Goal: Task Accomplishment & Management: Use online tool/utility

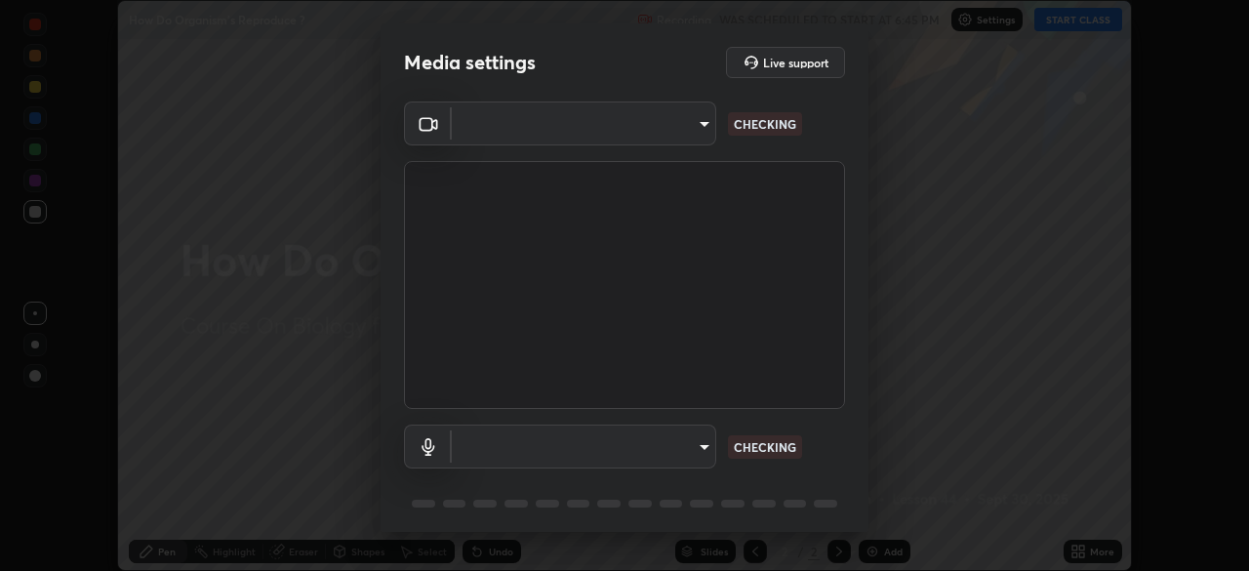
scroll to position [571, 1249]
type input "d2a8d083fe92625c00d6f2d6251b1743eb4d001f6796ada4c2fe812c908969fc"
click at [697, 453] on body "Erase all How Do Organism's Reproduce ? Recording WAS SCHEDULED TO START AT 6:4…" at bounding box center [624, 285] width 1249 height 571
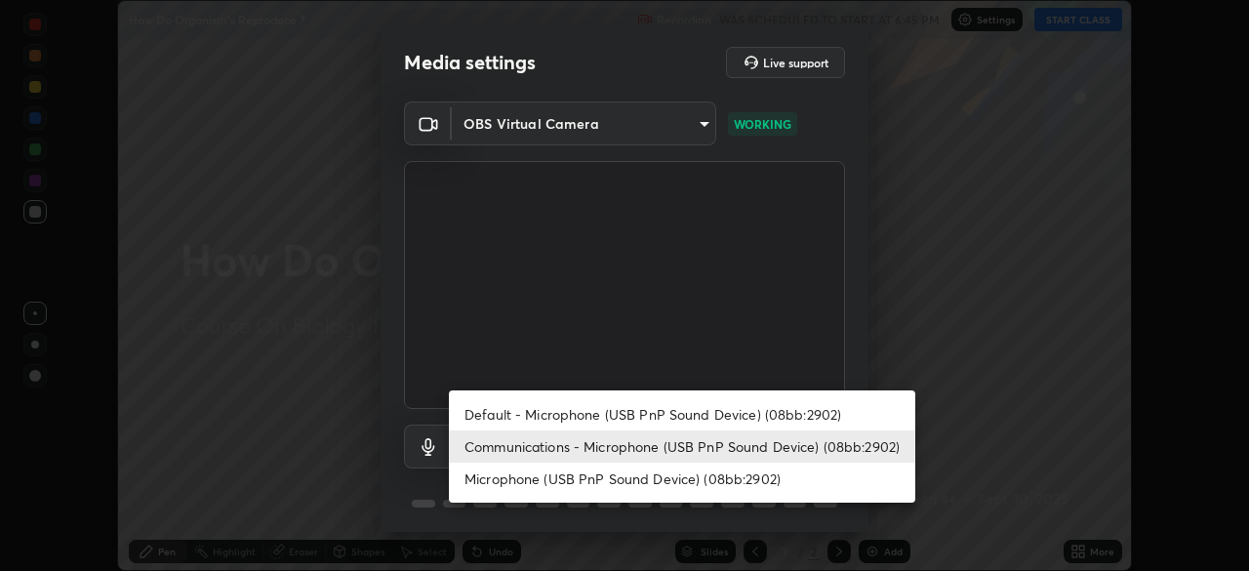
click at [608, 403] on li "Default - Microphone (USB PnP Sound Device) (08bb:2902)" at bounding box center [682, 414] width 467 height 32
type input "default"
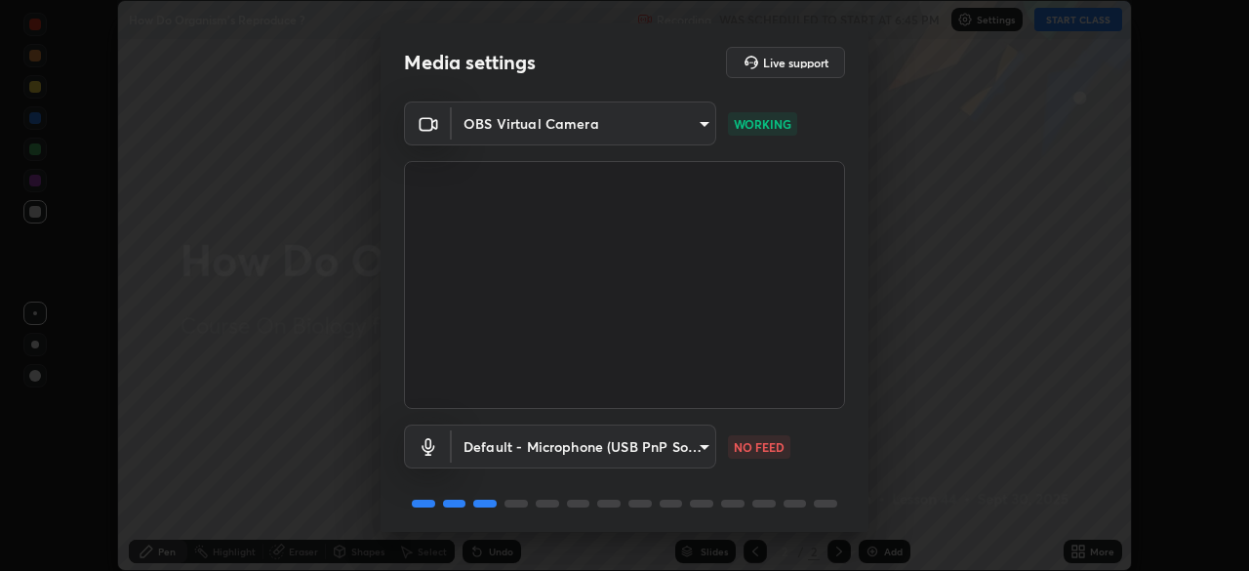
scroll to position [69, 0]
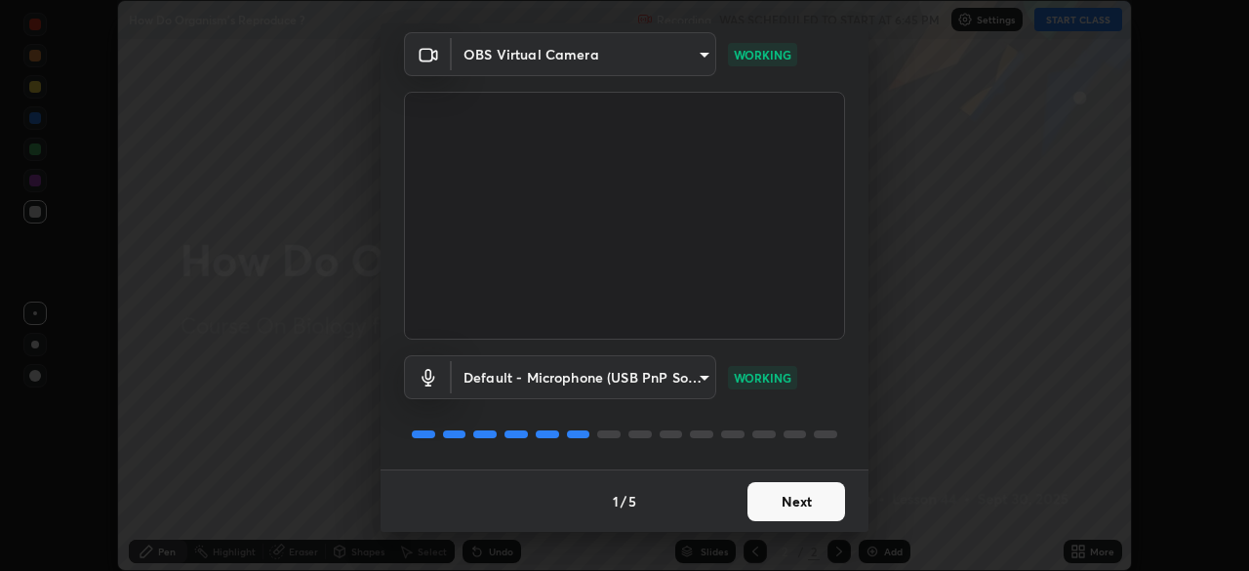
click at [775, 494] on button "Next" at bounding box center [797, 501] width 98 height 39
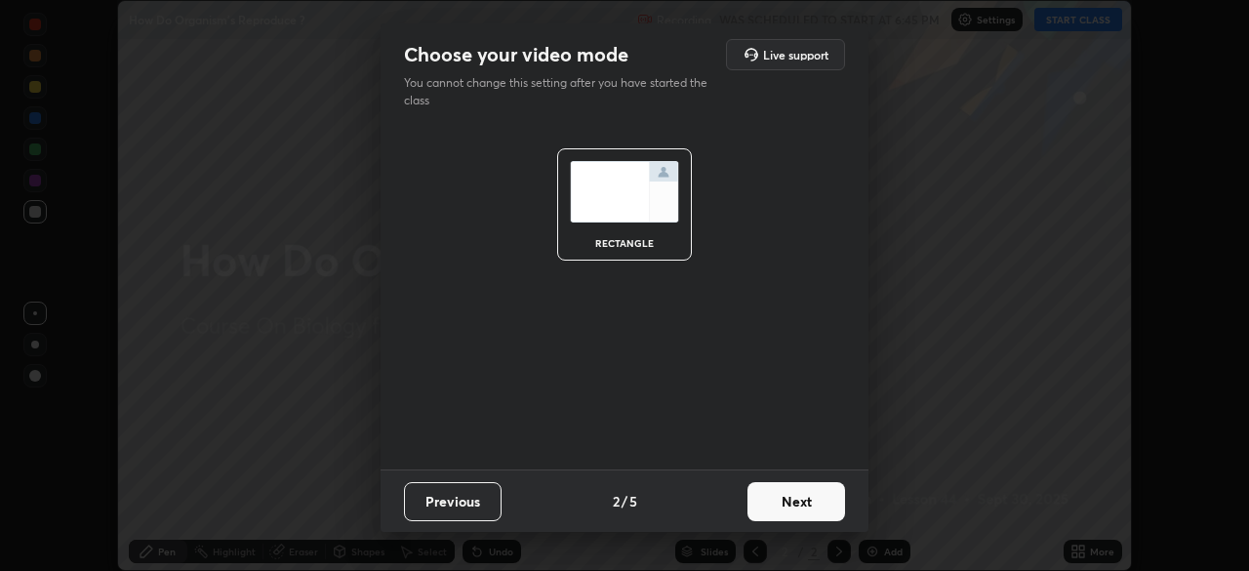
scroll to position [0, 0]
click at [803, 504] on button "Next" at bounding box center [797, 501] width 98 height 39
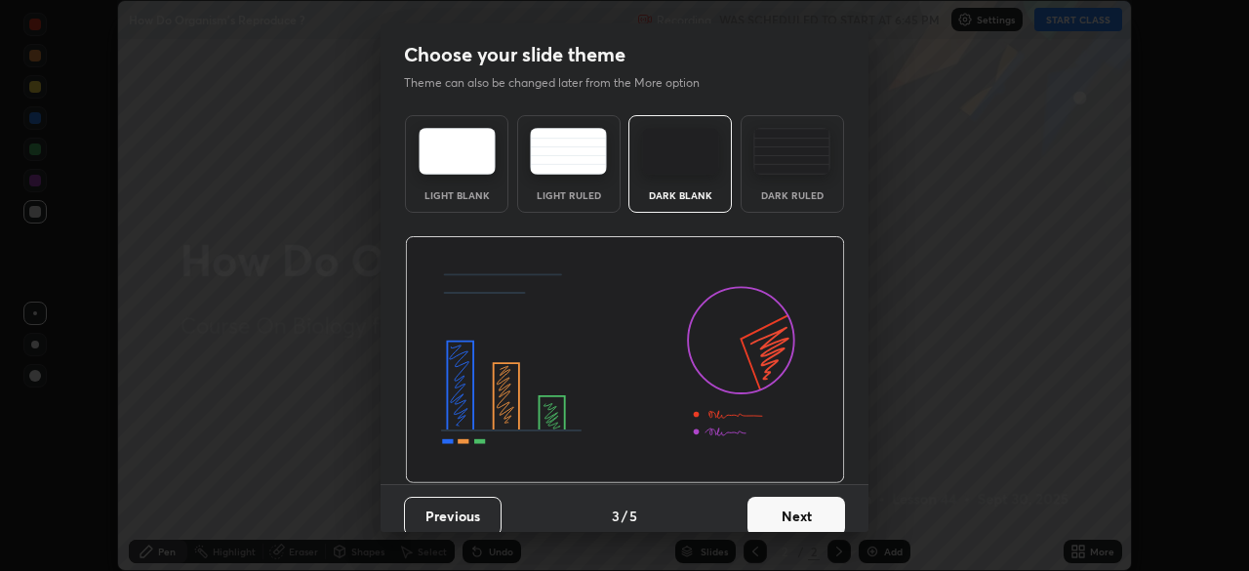
click at [818, 512] on button "Next" at bounding box center [797, 516] width 98 height 39
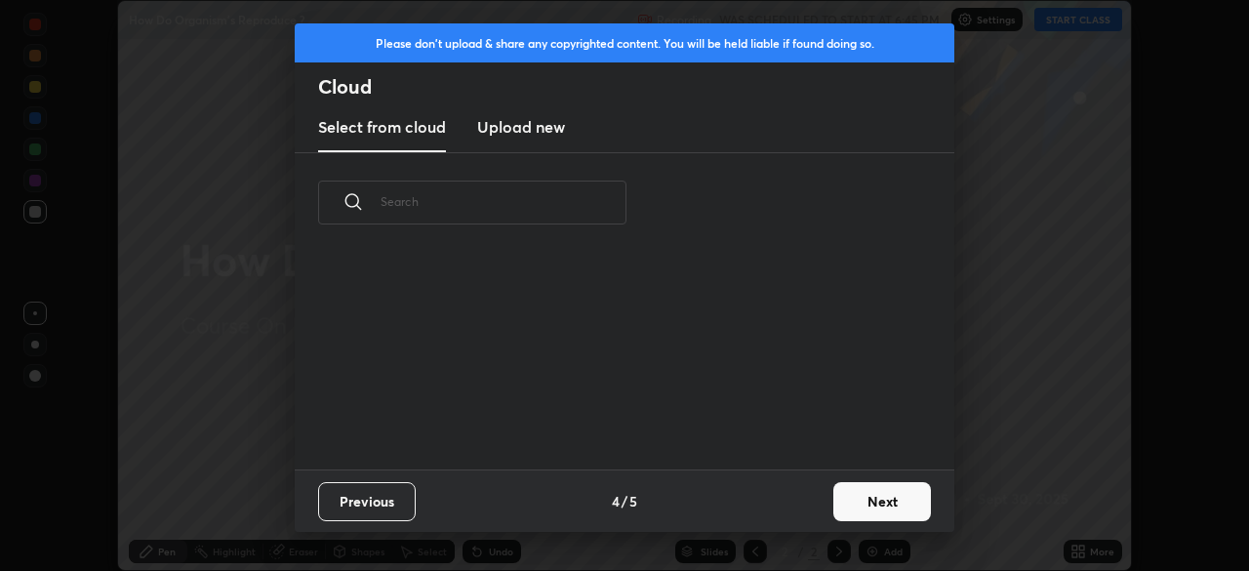
click at [849, 504] on button "Next" at bounding box center [883, 501] width 98 height 39
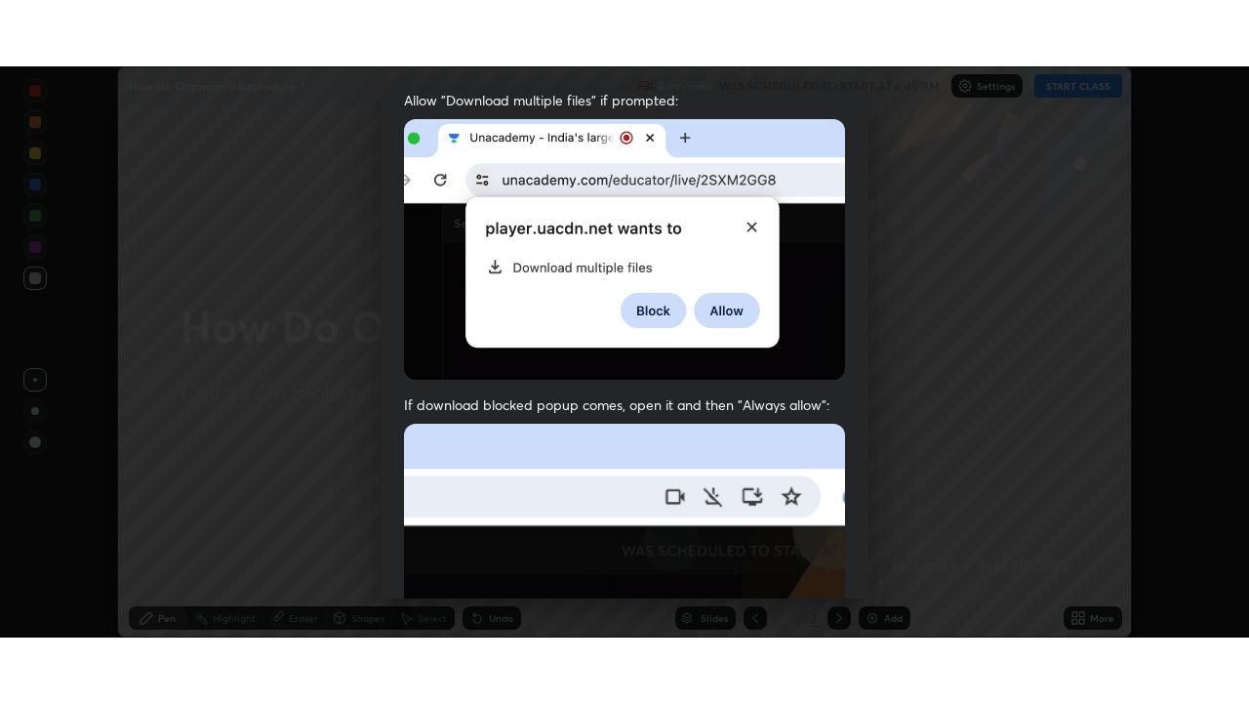
scroll to position [468, 0]
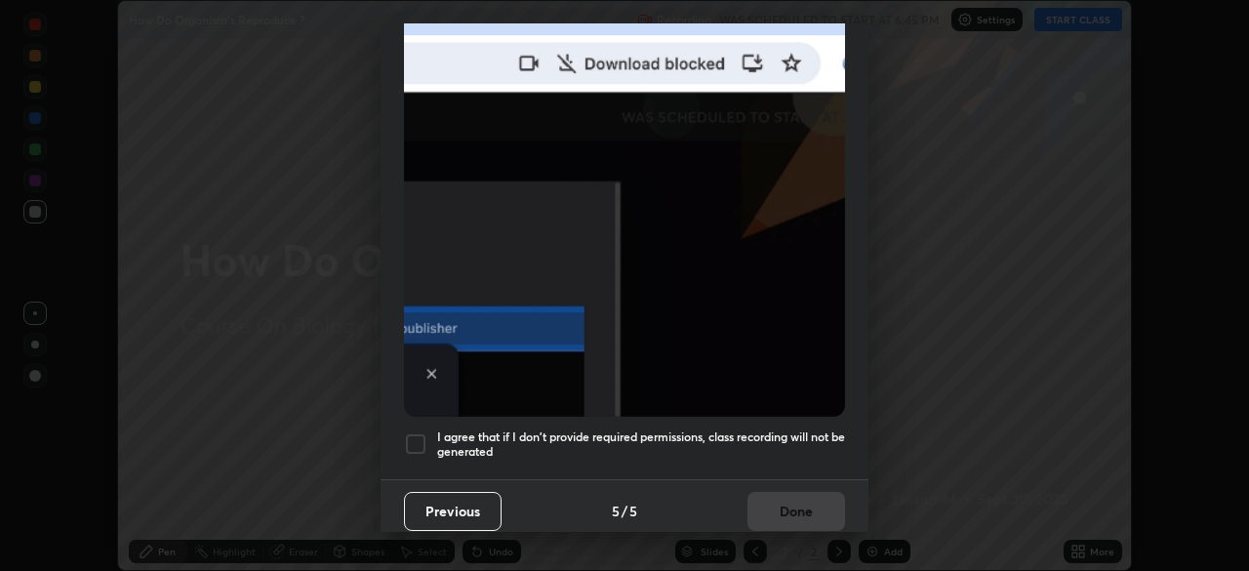
click at [416, 439] on div at bounding box center [415, 443] width 23 height 23
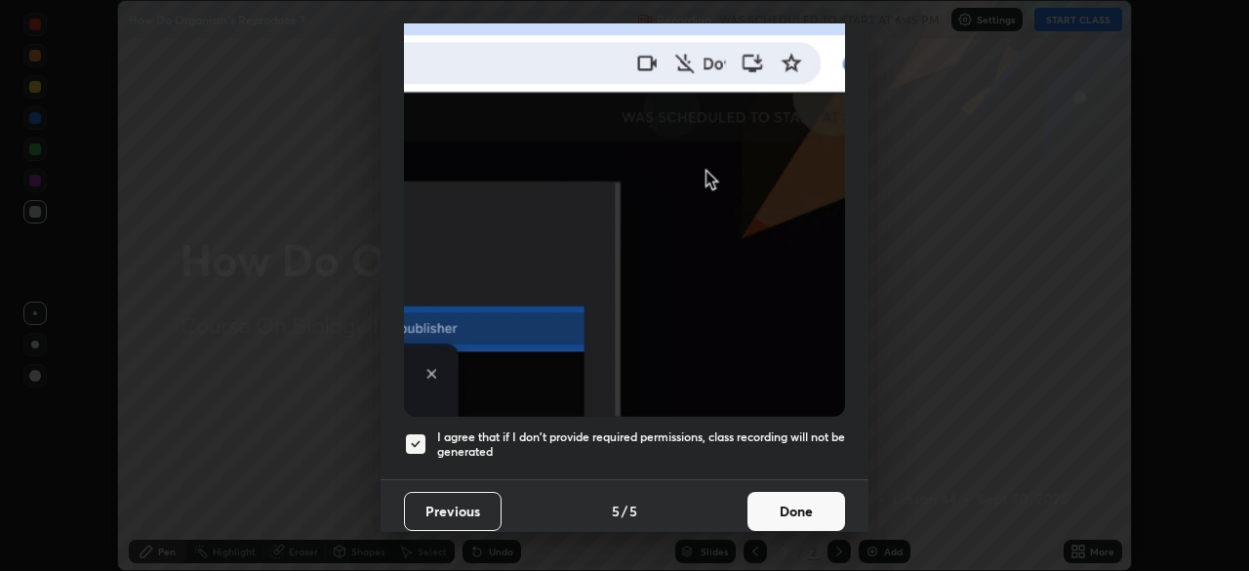
click at [789, 497] on button "Done" at bounding box center [797, 511] width 98 height 39
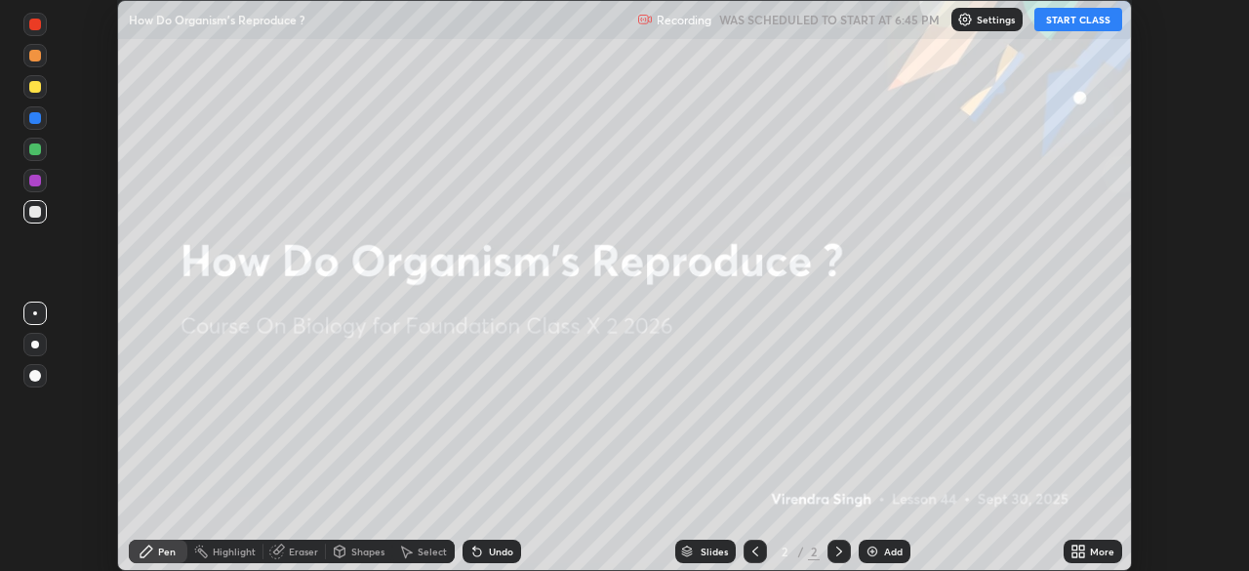
click at [1087, 20] on button "START CLASS" at bounding box center [1079, 19] width 88 height 23
click at [1093, 554] on div "More" at bounding box center [1102, 552] width 24 height 10
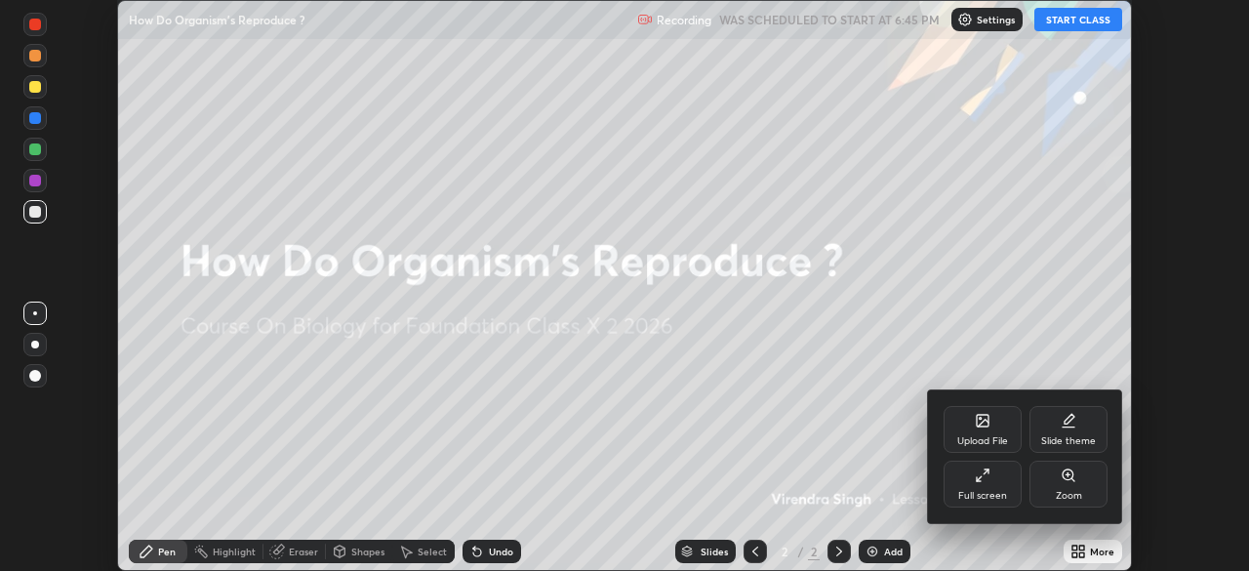
click at [984, 483] on div "Full screen" at bounding box center [983, 484] width 78 height 47
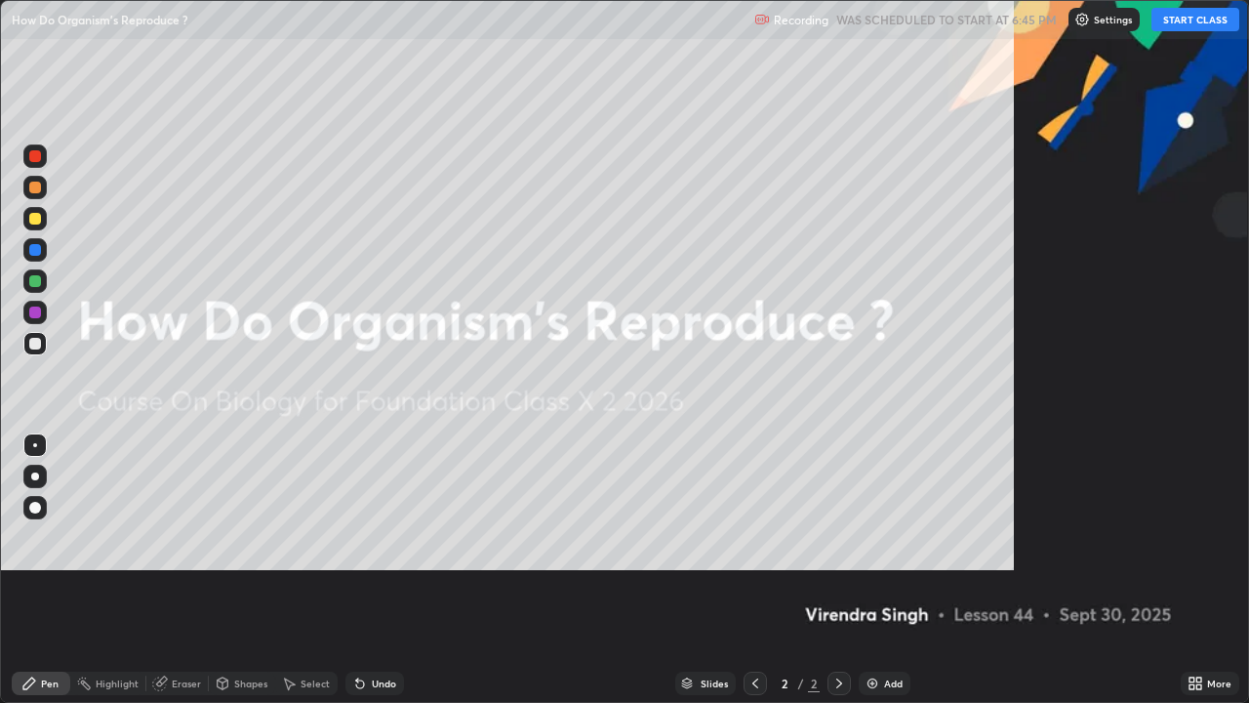
scroll to position [703, 1249]
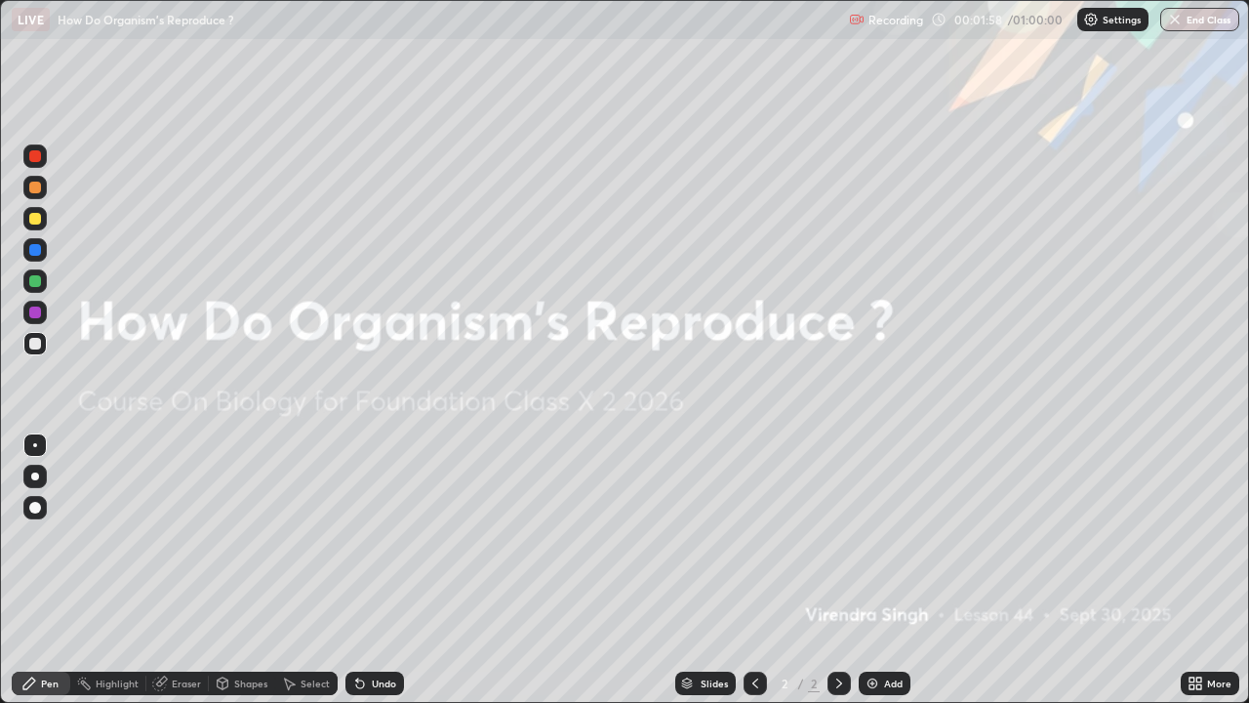
click at [886, 570] on div "Add" at bounding box center [893, 683] width 19 height 10
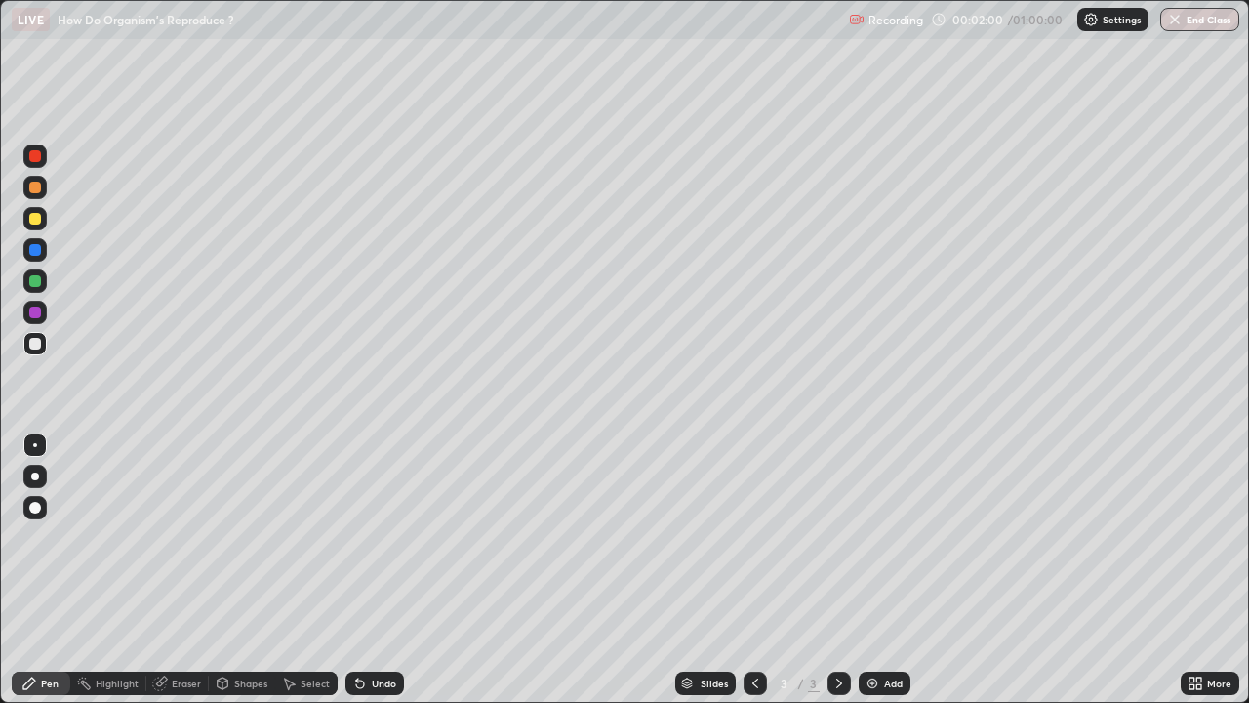
click at [35, 476] on div at bounding box center [35, 476] width 8 height 8
click at [35, 220] on div at bounding box center [35, 219] width 12 height 12
click at [43, 253] on div at bounding box center [34, 249] width 23 height 23
click at [35, 196] on div at bounding box center [34, 187] width 23 height 23
click at [468, 230] on button "Undo" at bounding box center [495, 236] width 57 height 23
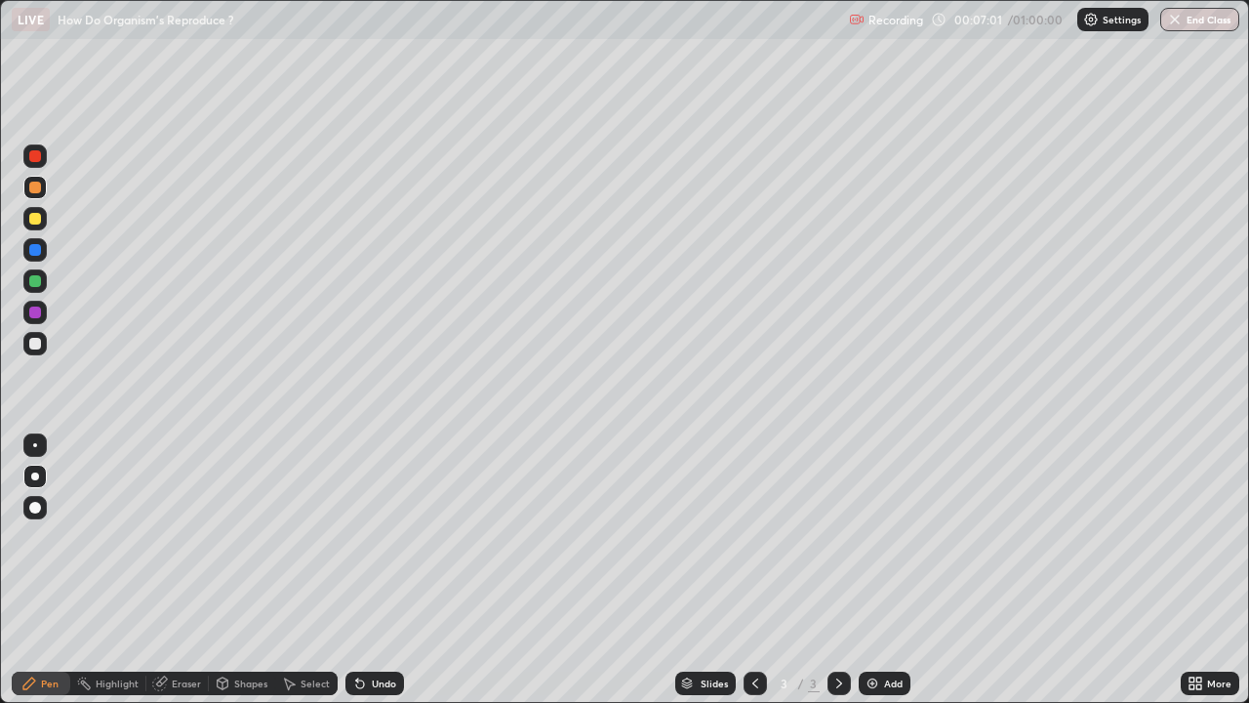
click at [37, 284] on div at bounding box center [35, 281] width 12 height 12
click at [378, 570] on div "Undo" at bounding box center [384, 683] width 24 height 10
click at [375, 570] on div "Undo" at bounding box center [384, 683] width 24 height 10
click at [357, 570] on icon at bounding box center [360, 684] width 8 height 8
click at [378, 570] on div "Undo" at bounding box center [384, 683] width 24 height 10
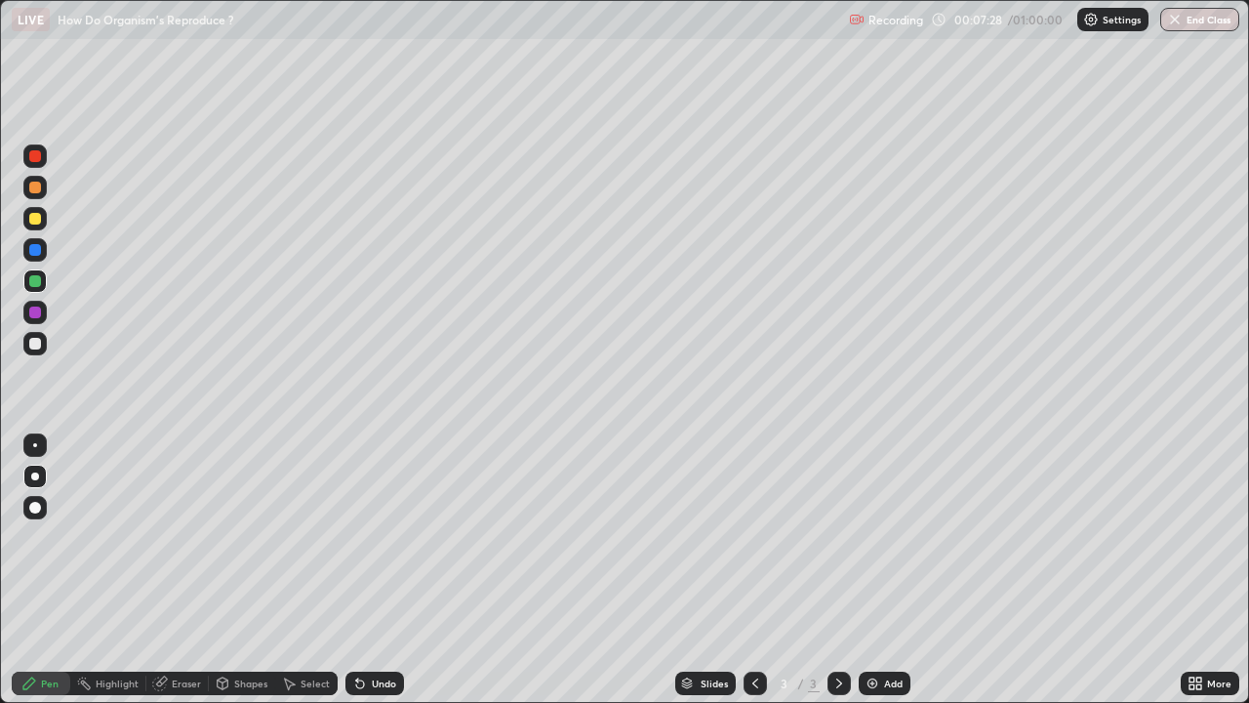
click at [372, 570] on div "Undo" at bounding box center [384, 683] width 24 height 10
click at [383, 570] on div "Undo" at bounding box center [384, 683] width 24 height 10
click at [33, 344] on div at bounding box center [35, 344] width 12 height 12
click at [32, 288] on div at bounding box center [34, 280] width 23 height 23
click at [46, 348] on div at bounding box center [34, 343] width 23 height 23
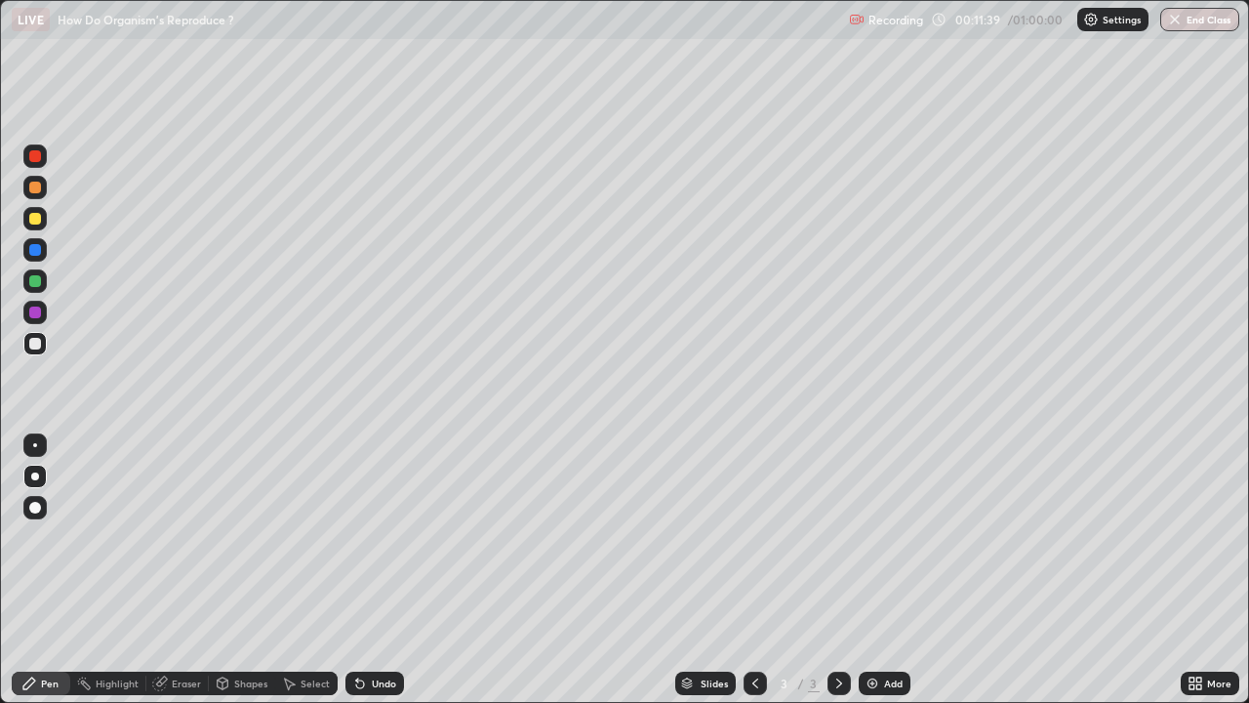
click at [36, 312] on div at bounding box center [35, 313] width 12 height 12
click at [34, 218] on div at bounding box center [35, 219] width 12 height 12
click at [43, 318] on div at bounding box center [34, 312] width 23 height 23
click at [37, 346] on div at bounding box center [35, 344] width 12 height 12
click at [31, 283] on div at bounding box center [35, 281] width 12 height 12
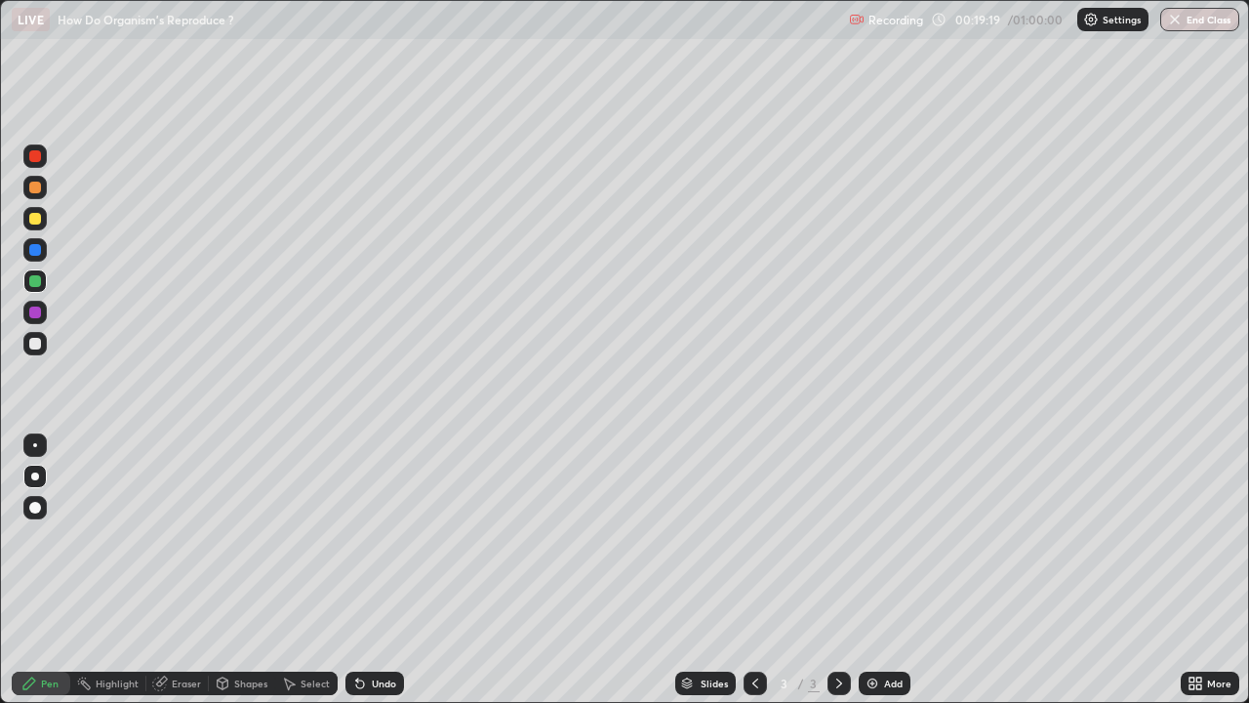
click at [886, 570] on div "Add" at bounding box center [893, 683] width 19 height 10
click at [32, 215] on div at bounding box center [35, 219] width 12 height 12
click at [35, 345] on div at bounding box center [35, 344] width 12 height 12
click at [183, 570] on div "Eraser" at bounding box center [186, 683] width 29 height 10
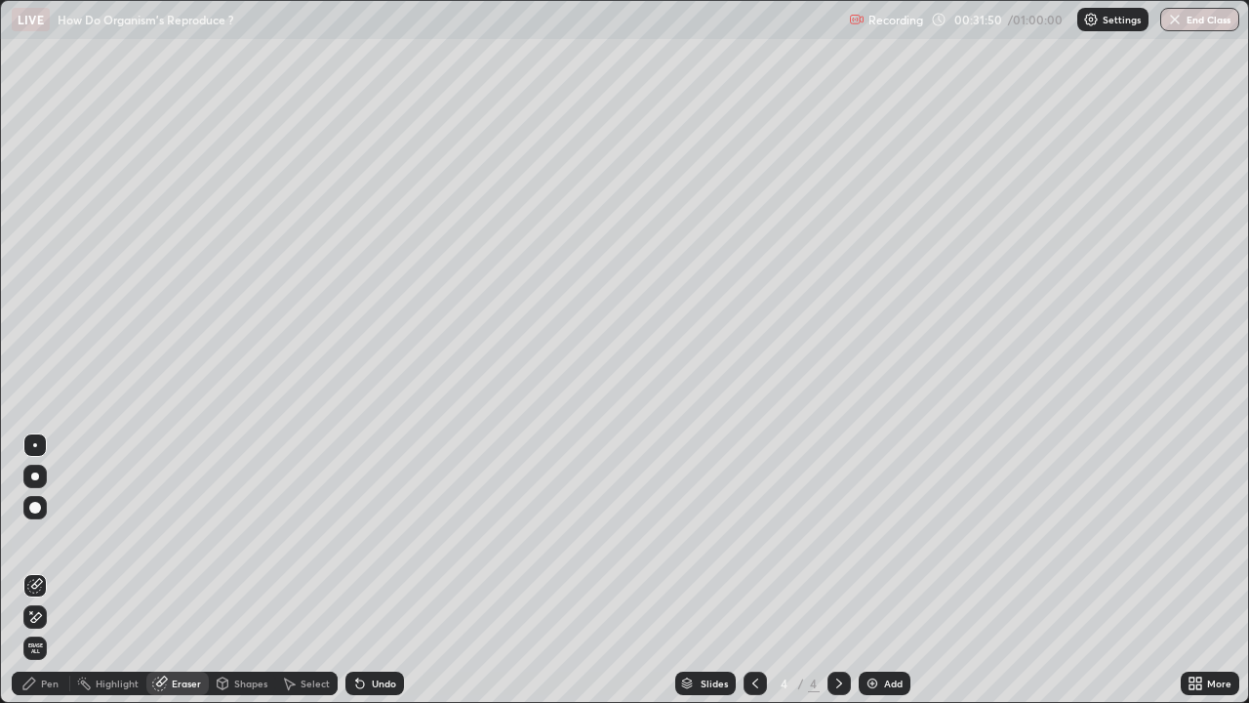
click at [37, 473] on div at bounding box center [35, 476] width 8 height 8
click at [53, 570] on div "Pen" at bounding box center [50, 683] width 18 height 10
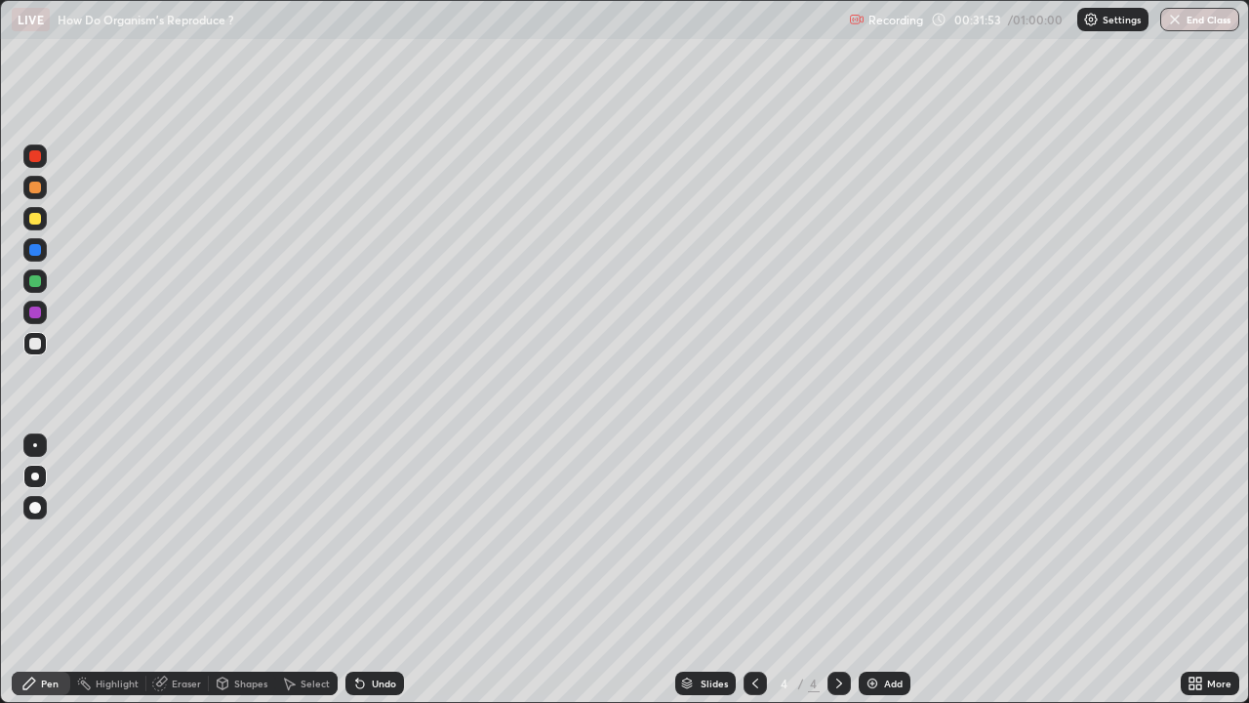
click at [35, 282] on div at bounding box center [35, 281] width 12 height 12
click at [43, 344] on div at bounding box center [34, 343] width 23 height 23
click at [175, 570] on div "Eraser" at bounding box center [186, 683] width 29 height 10
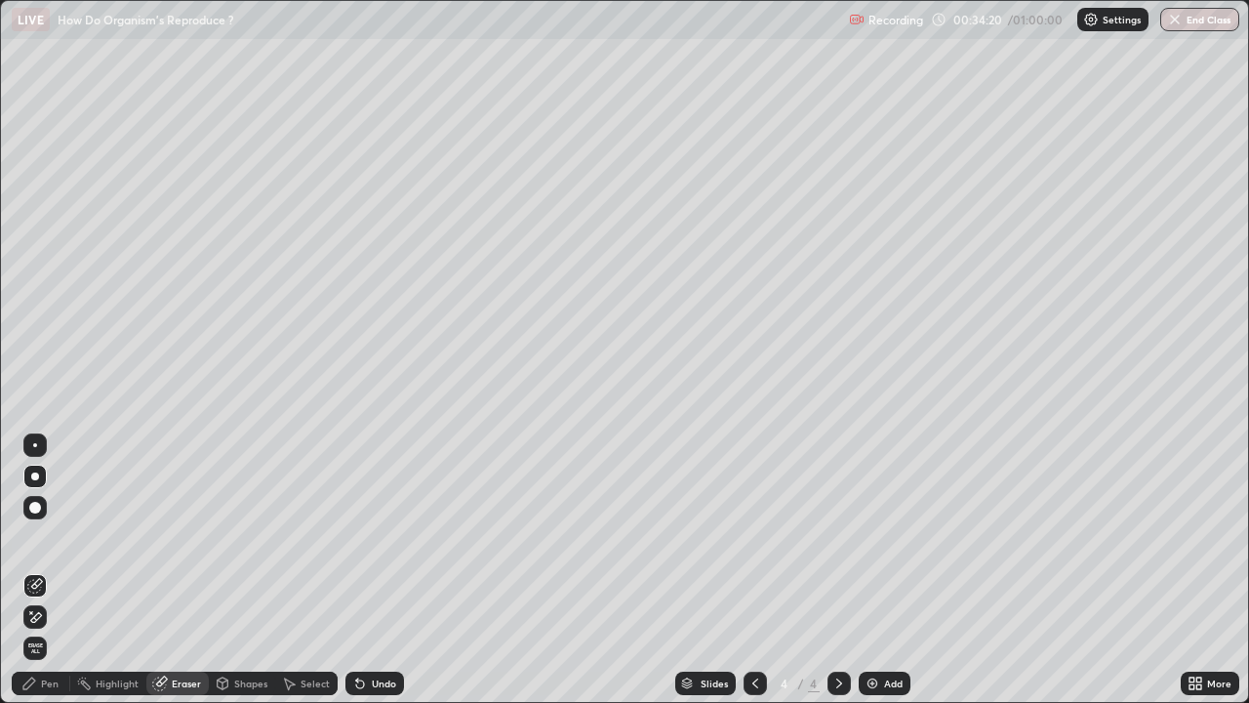
click at [57, 570] on div "Pen" at bounding box center [41, 683] width 59 height 23
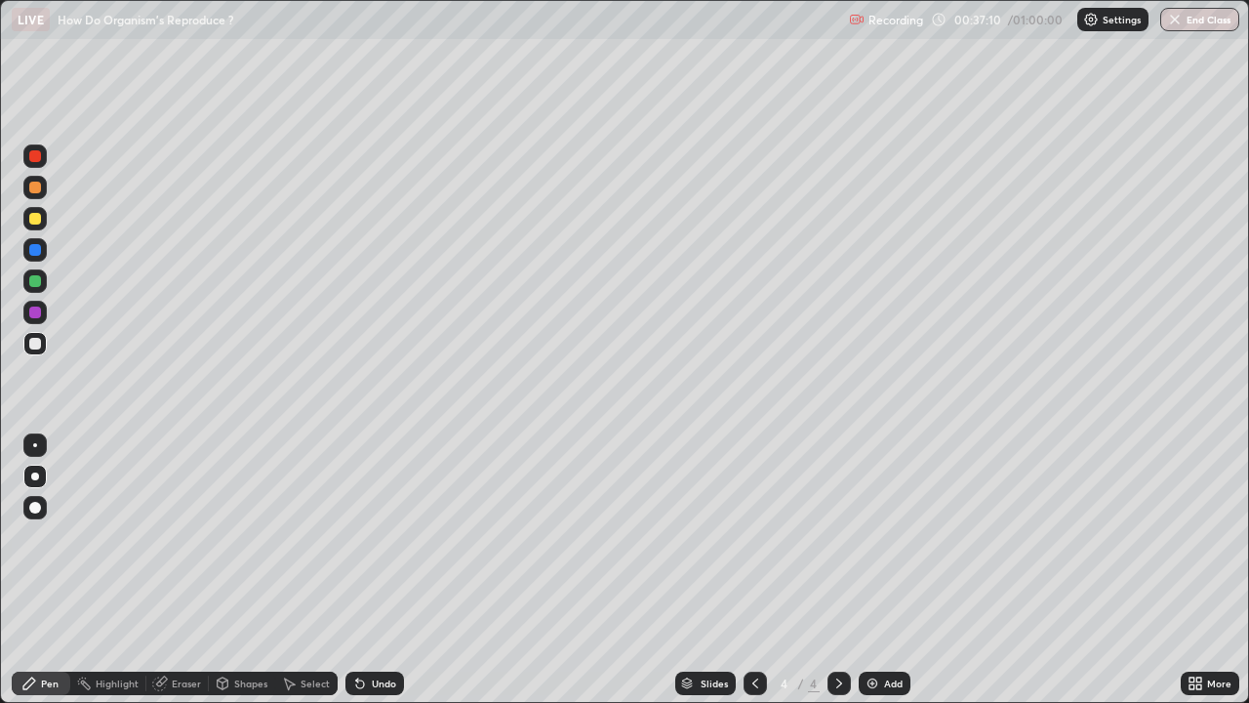
click at [45, 316] on div at bounding box center [34, 312] width 23 height 23
click at [30, 222] on div at bounding box center [35, 219] width 12 height 12
click at [37, 350] on div at bounding box center [34, 343] width 23 height 23
click at [36, 285] on div at bounding box center [35, 281] width 12 height 12
click at [372, 570] on div "Undo" at bounding box center [384, 683] width 24 height 10
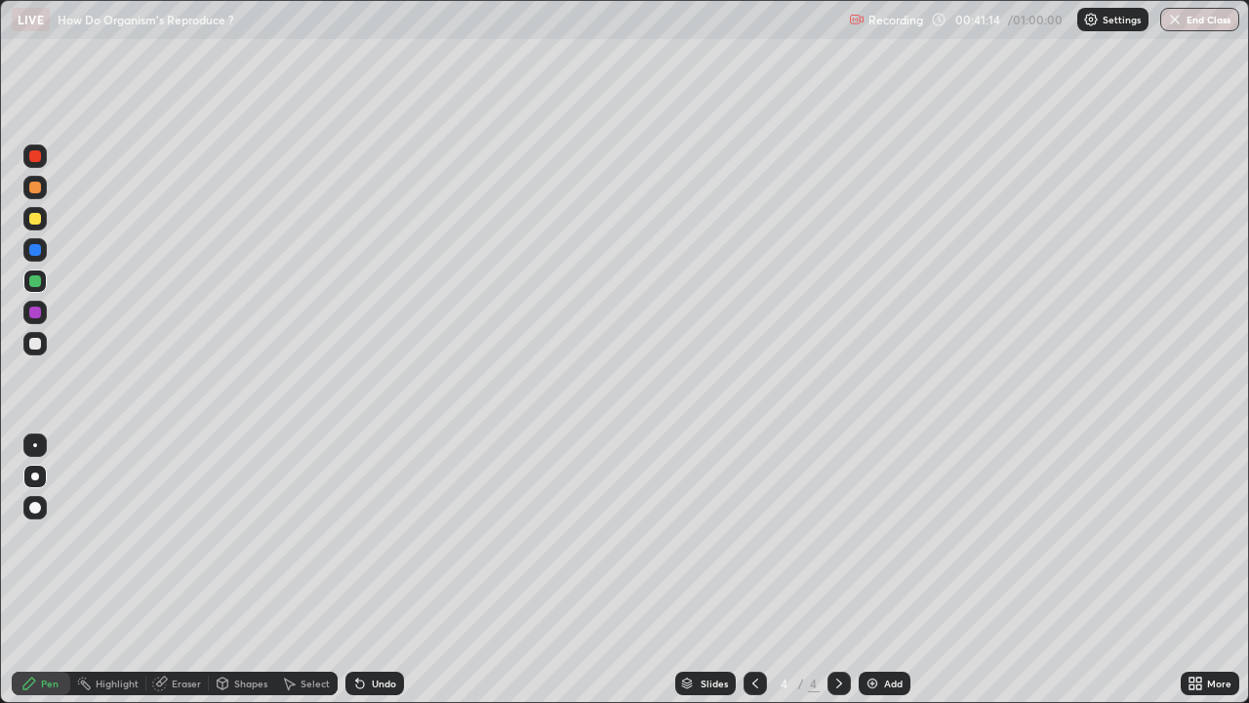
click at [40, 345] on div at bounding box center [35, 344] width 12 height 12
click at [36, 312] on div at bounding box center [35, 313] width 12 height 12
click at [36, 344] on div at bounding box center [35, 344] width 12 height 12
click at [36, 219] on div at bounding box center [35, 219] width 12 height 12
click at [43, 346] on div at bounding box center [34, 343] width 23 height 23
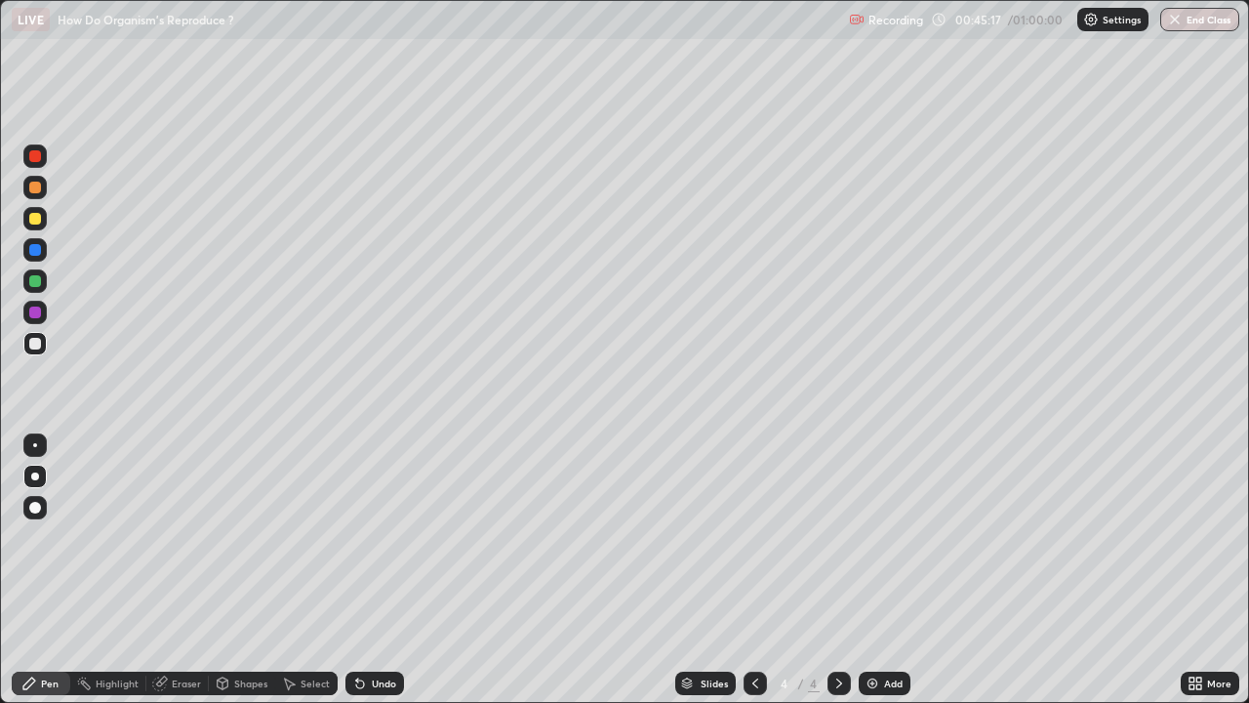
click at [36, 285] on div at bounding box center [35, 281] width 12 height 12
click at [880, 570] on div "Add" at bounding box center [885, 683] width 52 height 23
click at [754, 570] on icon at bounding box center [756, 683] width 16 height 16
click at [880, 570] on div "Add" at bounding box center [885, 683] width 52 height 23
click at [1195, 19] on button "End Class" at bounding box center [1201, 19] width 77 height 23
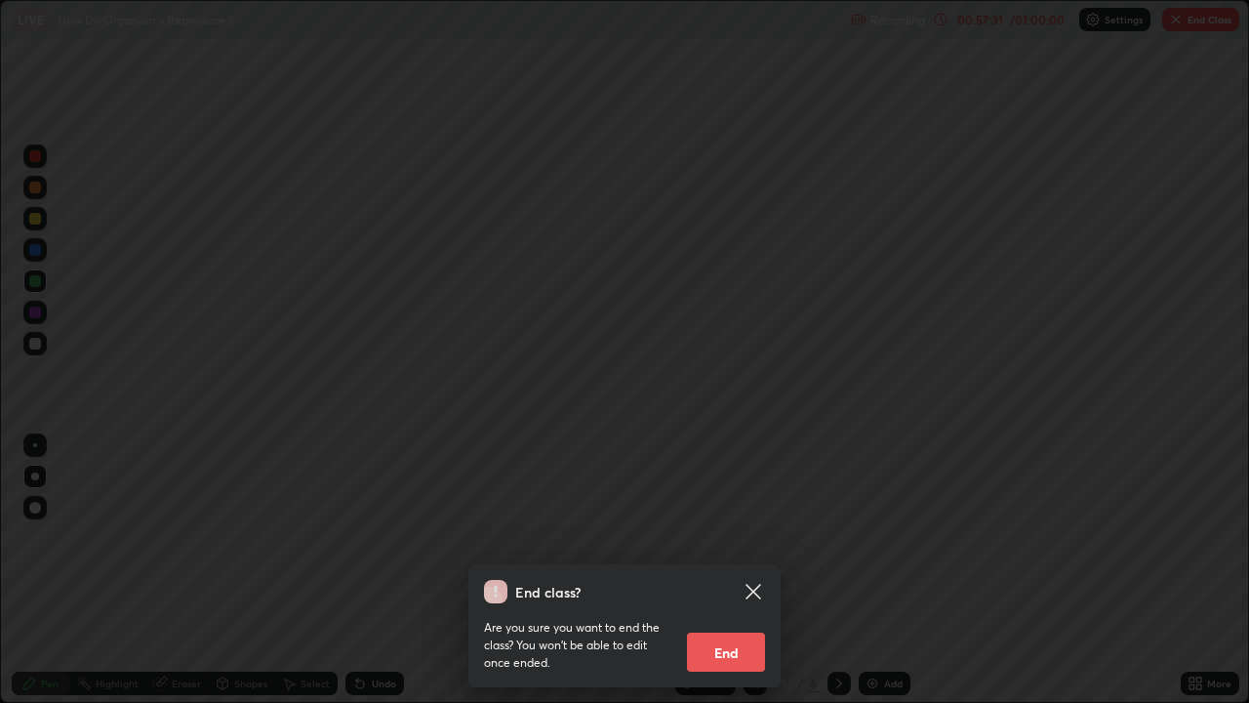
click at [737, 570] on button "End" at bounding box center [726, 652] width 78 height 39
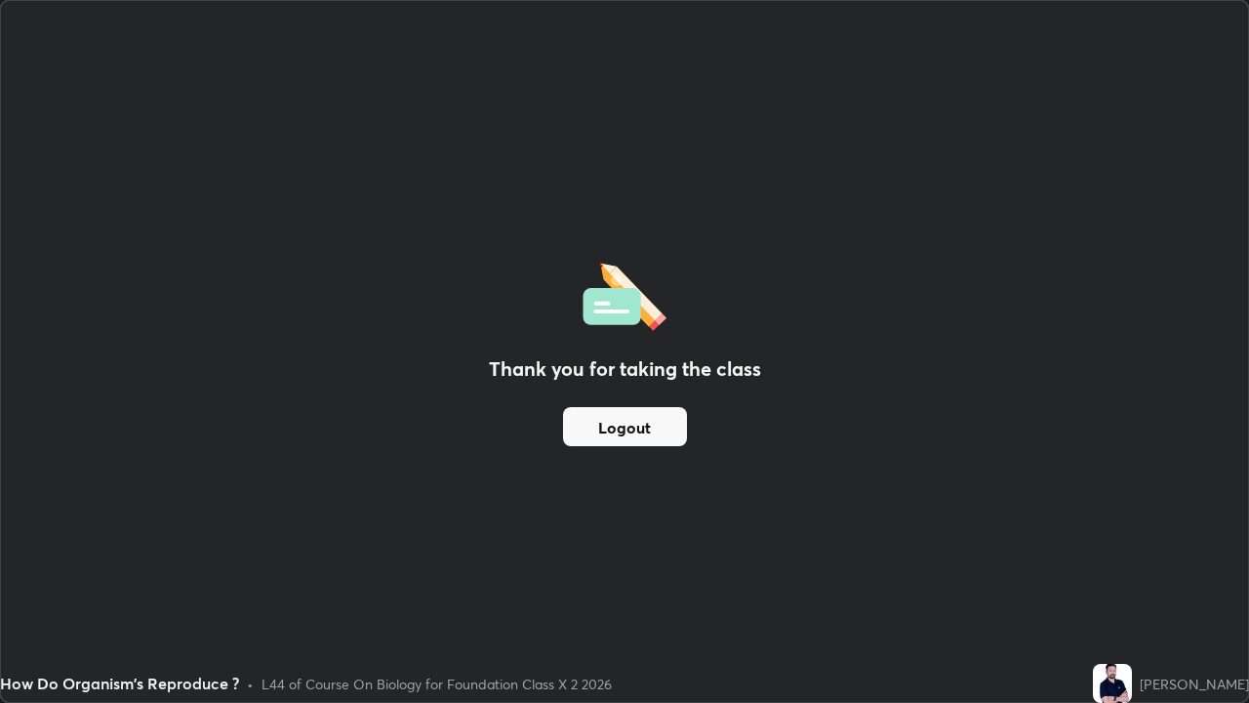
click at [649, 430] on button "Logout" at bounding box center [625, 426] width 124 height 39
